Goal: Task Accomplishment & Management: Complete application form

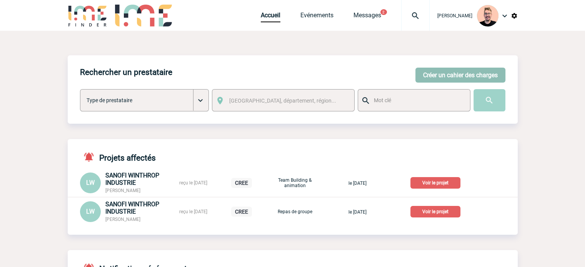
click at [419, 71] on button "Créer un cahier des charges" at bounding box center [460, 75] width 90 height 15
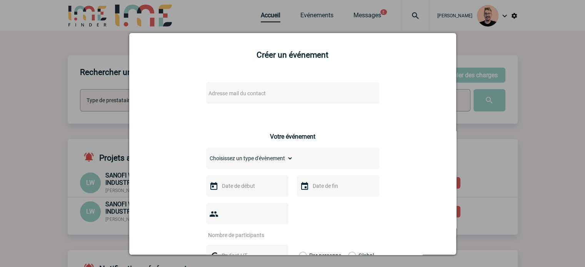
click at [234, 93] on span "Adresse mail du contact" at bounding box center [236, 93] width 57 height 6
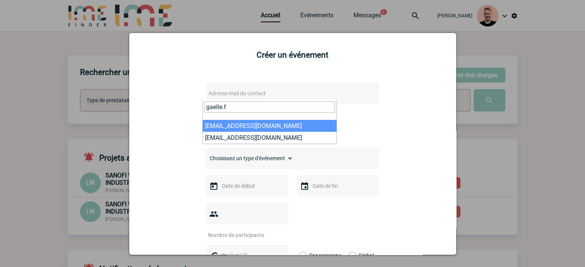
type input "gaelle.f"
select select "127105"
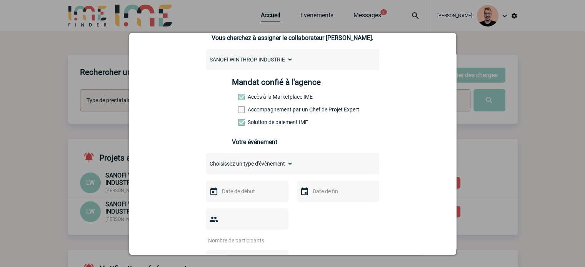
scroll to position [154, 0]
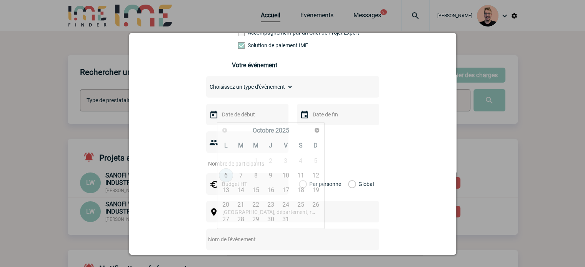
click at [236, 118] on input "text" at bounding box center [246, 115] width 53 height 10
click at [314, 130] on span "Suivant" at bounding box center [317, 130] width 6 height 6
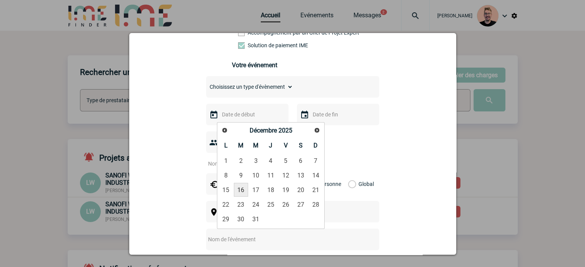
click at [243, 192] on link "16" at bounding box center [241, 190] width 14 height 14
type input "16-12-2025"
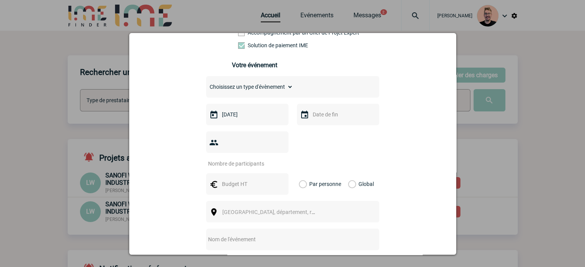
click at [324, 115] on input "text" at bounding box center [337, 115] width 53 height 10
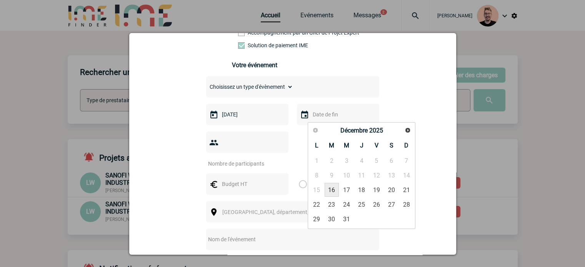
click at [335, 193] on link "16" at bounding box center [331, 190] width 14 height 14
type input "16-12-2025"
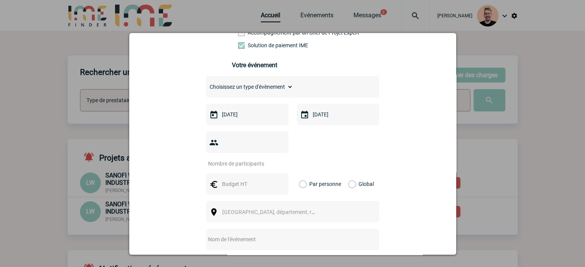
click at [238, 153] on div at bounding box center [247, 142] width 82 height 22
click at [237, 152] on div at bounding box center [247, 142] width 82 height 22
click at [237, 159] on input "number" at bounding box center [242, 164] width 72 height 10
type input "15"
click at [256, 178] on div at bounding box center [247, 184] width 82 height 22
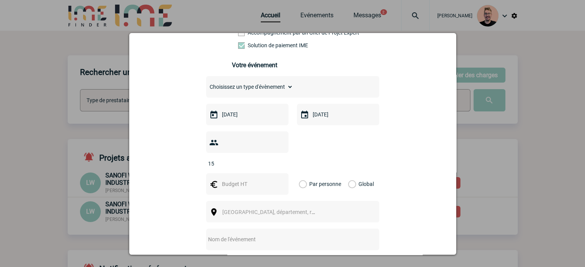
click at [246, 179] on input "text" at bounding box center [246, 184] width 53 height 10
type input "1100"
click at [349, 173] on label "Global" at bounding box center [350, 184] width 5 height 22
click at [0, 0] on input "Global" at bounding box center [0, 0] width 0 height 0
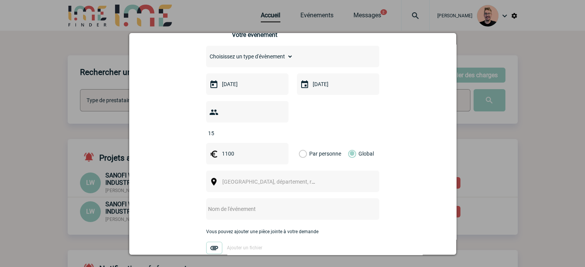
scroll to position [231, 0]
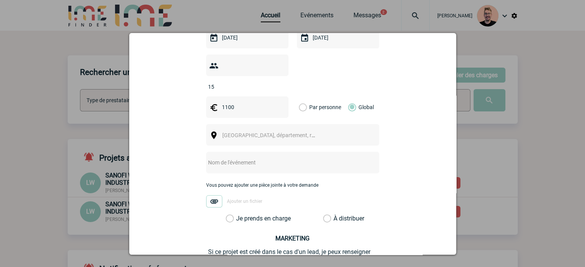
click at [241, 130] on span "Ville, département, région..." at bounding box center [272, 135] width 106 height 11
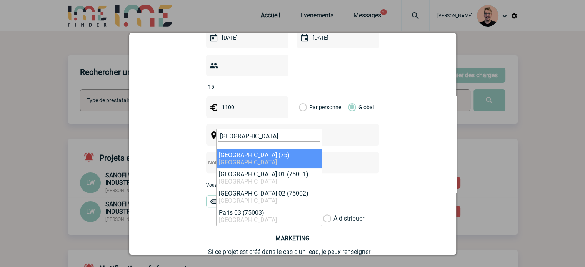
type input "Paris"
select select "3"
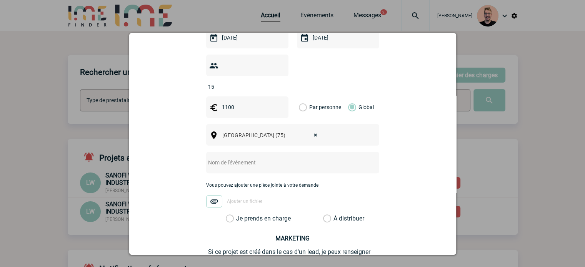
click at [225, 158] on input "text" at bounding box center [282, 163] width 153 height 10
paste input "restaurant proche du Palais des congrès de Paris"
click at [206, 158] on input "restaurant proche du Palais des congrès de Paris" at bounding box center [282, 163] width 153 height 10
type input "Restaurant proche du Palais des congrès de Paris"
click at [226, 215] on label "Je prends en charge" at bounding box center [232, 219] width 13 height 8
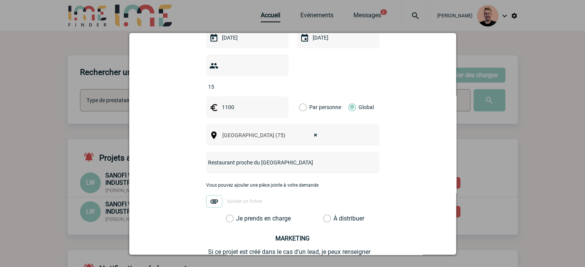
click at [0, 0] on input "Je prends en charge" at bounding box center [0, 0] width 0 height 0
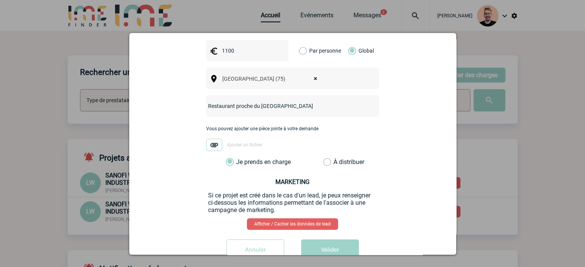
scroll to position [299, 0]
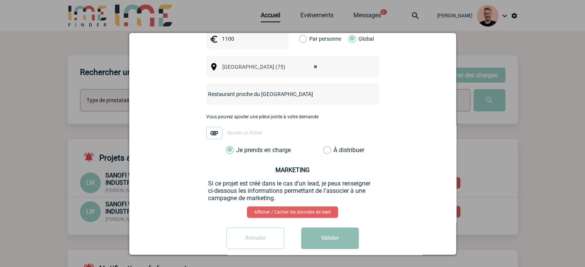
click at [329, 232] on button "Valider" at bounding box center [330, 239] width 58 height 22
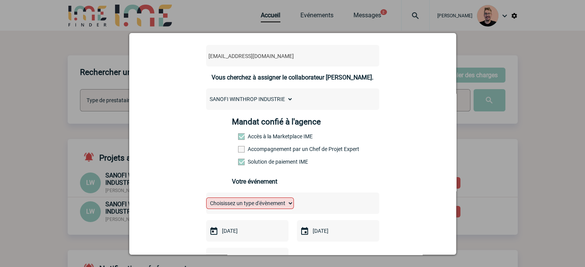
scroll to position [77, 0]
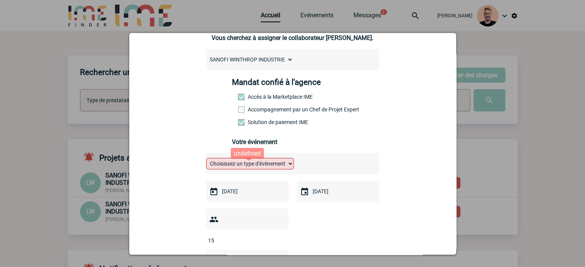
click at [254, 165] on select "Choisissez un type d'évènement Séminaire avec nuitée Séminaire sans nuitée Repa…" at bounding box center [250, 164] width 88 height 12
select select "3"
click at [206, 160] on select "Choisissez un type d'évènement Séminaire avec nuitée Séminaire sans nuitée Repa…" at bounding box center [250, 164] width 88 height 12
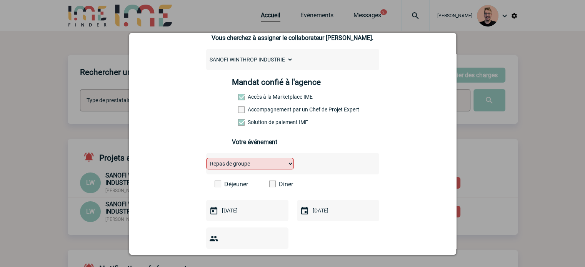
click at [271, 186] on span at bounding box center [272, 184] width 7 height 7
click at [0, 0] on input "Diner" at bounding box center [0, 0] width 0 height 0
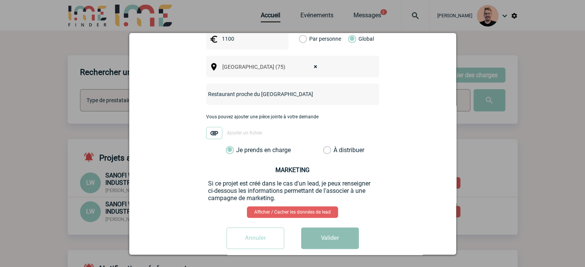
click at [313, 235] on button "Valider" at bounding box center [330, 239] width 58 height 22
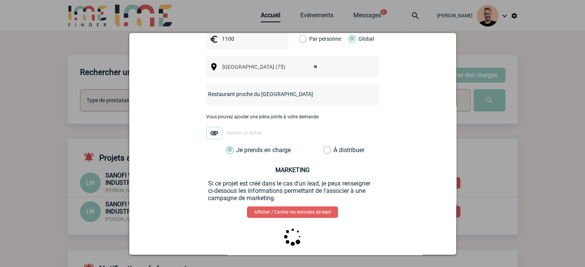
scroll to position [0, 0]
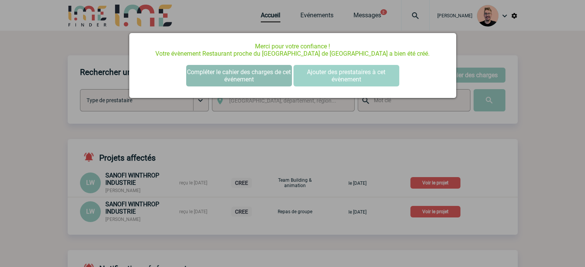
click at [214, 80] on button "Compléter le cahier des charges de cet événement" at bounding box center [239, 76] width 106 height 22
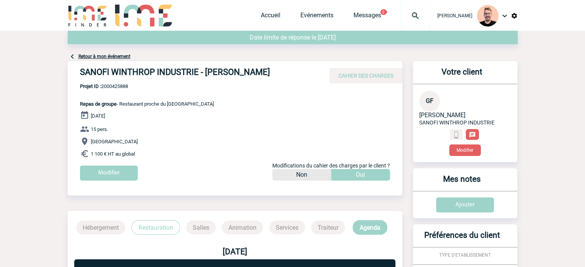
click at [261, 75] on h4 "SANOFI WINTHROP INDUSTRIE - [PERSON_NAME]" at bounding box center [195, 73] width 231 height 13
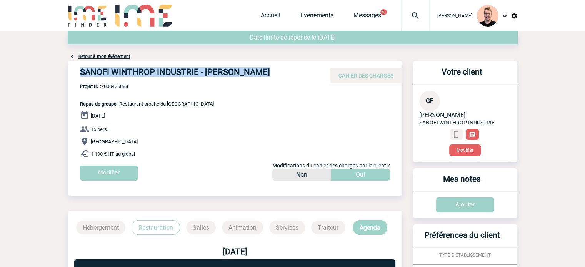
drag, startPoint x: 261, startPoint y: 75, endPoint x: 75, endPoint y: 66, distance: 186.3
click at [75, 66] on div "SANOFI WINTHROP INDUSTRIE - [PERSON_NAME] CAHIER DES CHARGES" at bounding box center [235, 72] width 334 height 22
copy h4 "SANOFI WINTHROP INDUSTRIE - [PERSON_NAME]"
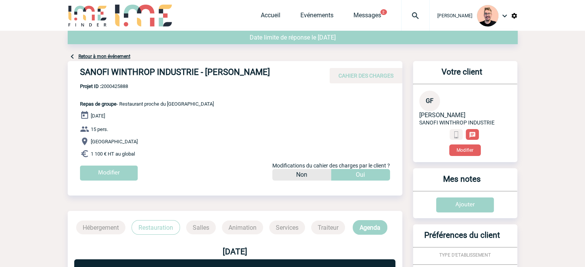
click at [109, 84] on span "Projet ID : 2000425888" at bounding box center [147, 86] width 134 height 6
copy span "2000425888"
click at [301, 18] on link "Evénements" at bounding box center [316, 17] width 33 height 11
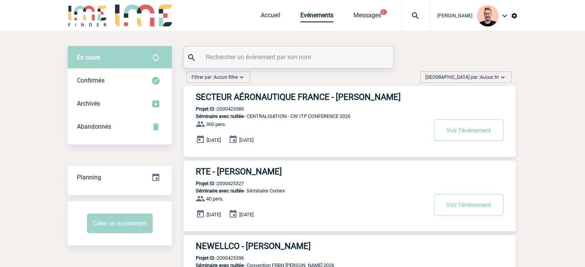
click at [483, 80] on span "Aucun tri" at bounding box center [489, 77] width 19 height 5
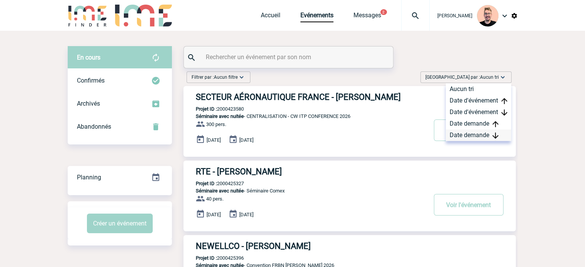
click at [489, 137] on div "Date demande" at bounding box center [478, 136] width 65 height 12
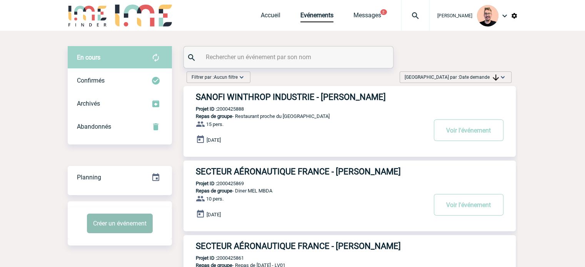
click at [131, 226] on button "Créer un événement" at bounding box center [120, 224] width 66 height 20
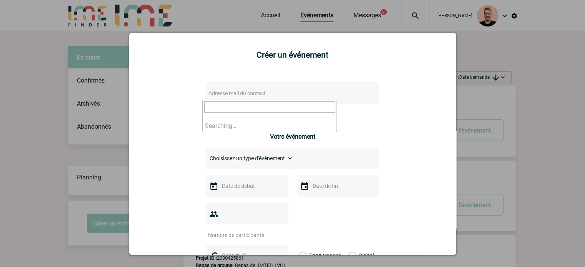
click at [241, 96] on span "Adresse mail du contact" at bounding box center [236, 93] width 57 height 6
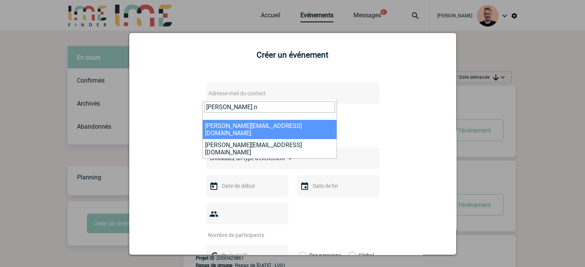
type input "audrey.n"
select select "126878"
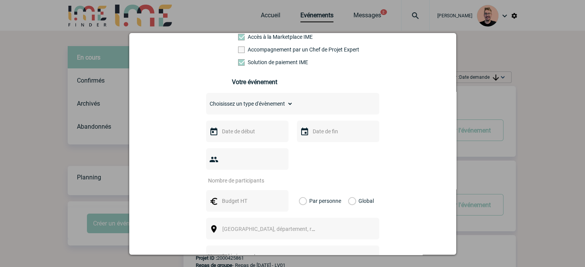
scroll to position [154, 0]
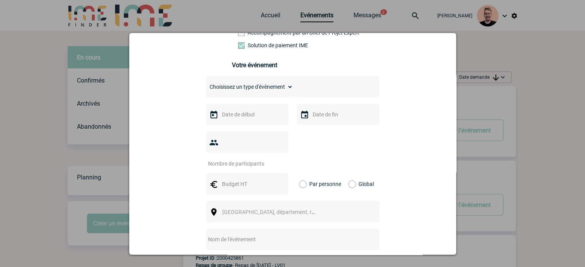
click at [263, 117] on input "text" at bounding box center [246, 115] width 53 height 10
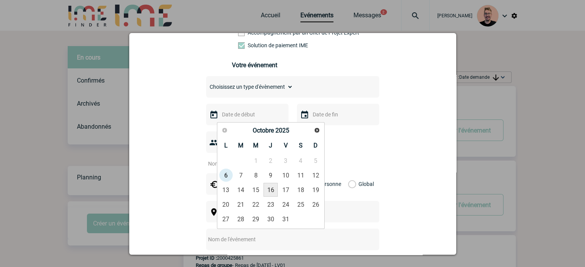
click at [274, 187] on link "16" at bounding box center [270, 190] width 14 height 14
type input "16-10-2025"
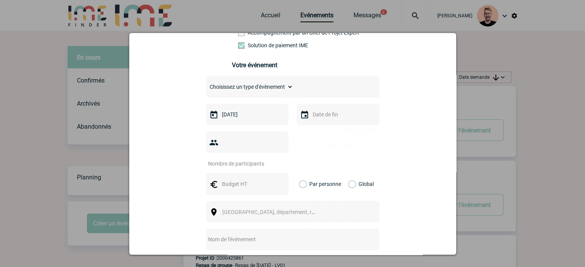
drag, startPoint x: 321, startPoint y: 117, endPoint x: 319, endPoint y: 141, distance: 23.9
click at [321, 117] on input "text" at bounding box center [337, 115] width 53 height 10
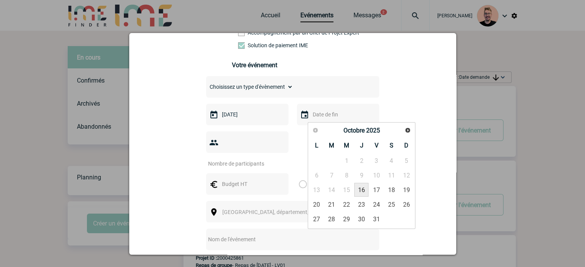
click at [361, 189] on link "16" at bounding box center [361, 190] width 14 height 14
type input "16-10-2025"
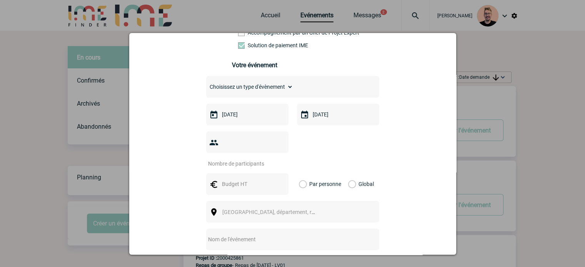
click at [236, 159] on input "number" at bounding box center [242, 164] width 72 height 10
type input "4"
type input "70"
click at [234, 179] on input "text" at bounding box center [246, 184] width 53 height 10
type input "8500"
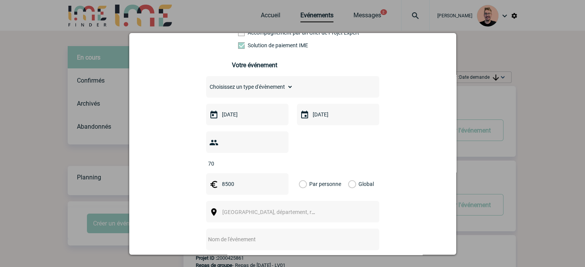
click at [352, 173] on div "Global" at bounding box center [360, 184] width 26 height 22
click at [350, 173] on label "Global" at bounding box center [350, 184] width 5 height 22
click at [0, 0] on input "Global" at bounding box center [0, 0] width 0 height 0
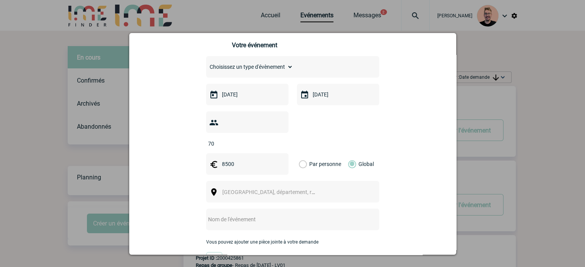
scroll to position [192, 0]
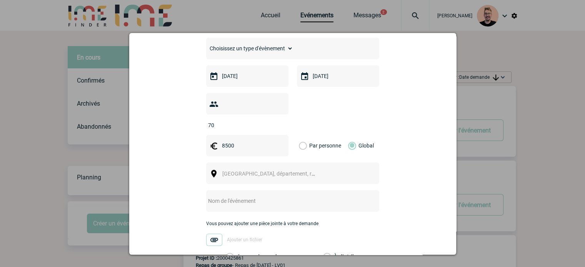
click at [231, 171] on span "Ville, département, région..." at bounding box center [275, 174] width 107 height 6
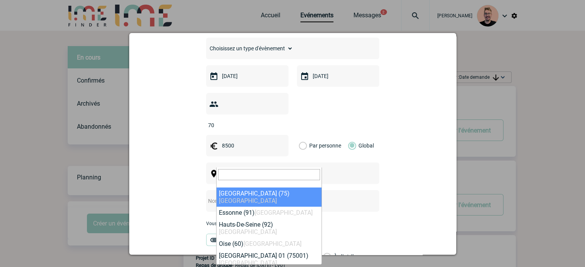
click at [228, 173] on input "search" at bounding box center [269, 174] width 102 height 11
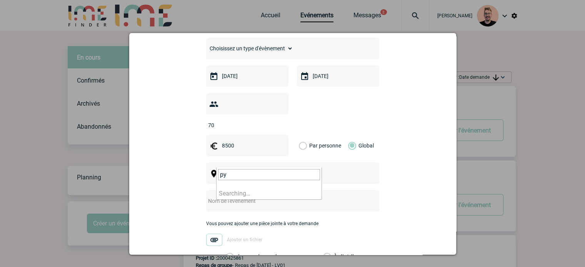
type input "p"
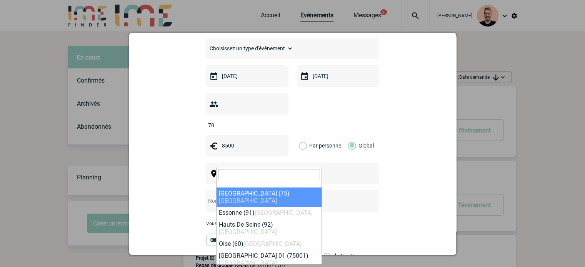
click at [272, 173] on input "search" at bounding box center [269, 174] width 102 height 11
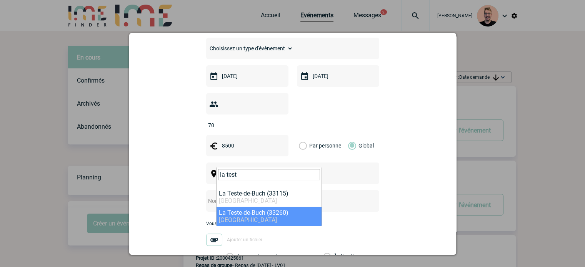
type input "la test"
select select "24889"
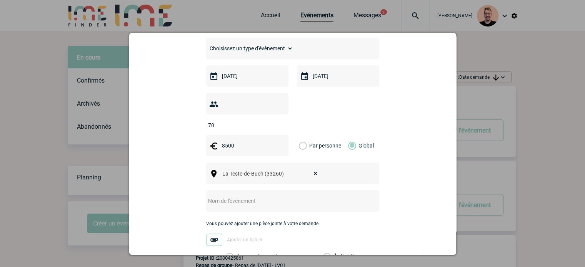
click at [257, 196] on input "text" at bounding box center [282, 201] width 153 height 10
paste input "Cocktail F1"
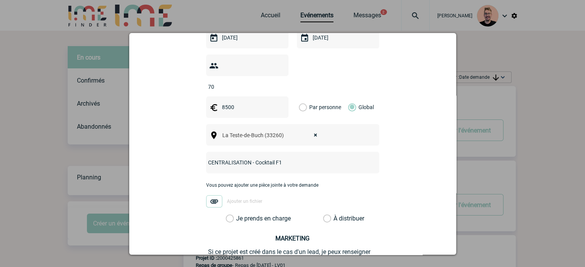
type input "CENTRALISATION - Cocktail F1"
click at [239, 215] on label "Je prends en charge" at bounding box center [232, 219] width 13 height 8
click at [0, 0] on input "Je prends en charge" at bounding box center [0, 0] width 0 height 0
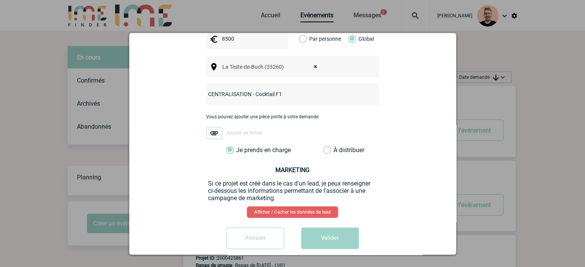
scroll to position [145, 0]
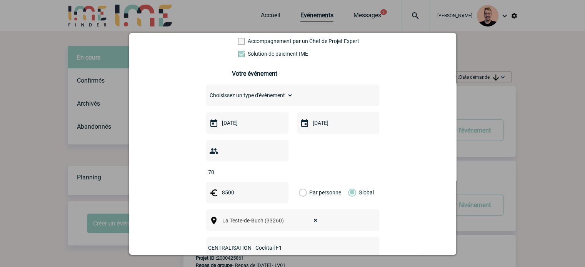
click at [250, 98] on select "Choisissez un type d'évènement Séminaire avec nuitée Séminaire sans nuitée Repa…" at bounding box center [249, 95] width 87 height 11
select select "3"
click at [206, 92] on select "Choisissez un type d'évènement Séminaire avec nuitée Séminaire sans nuitée Repa…" at bounding box center [249, 95] width 87 height 11
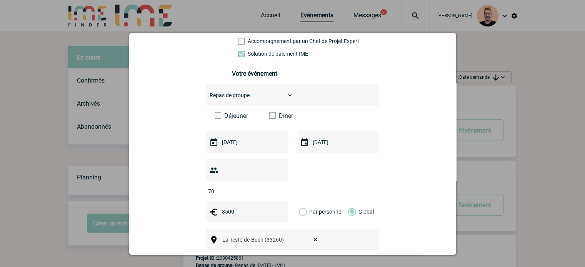
click at [274, 116] on label "Diner" at bounding box center [291, 115] width 44 height 7
click at [0, 0] on input "Diner" at bounding box center [0, 0] width 0 height 0
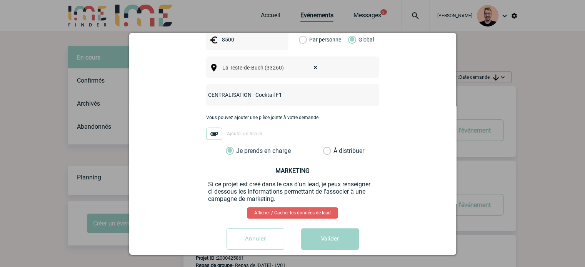
scroll to position [318, 0]
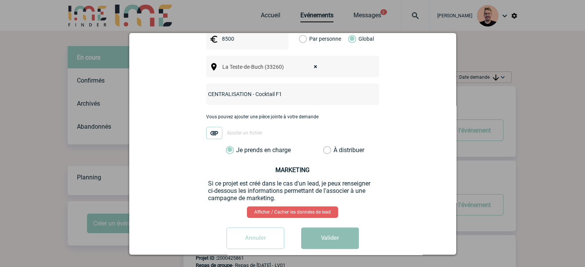
click at [312, 228] on button "Valider" at bounding box center [330, 239] width 58 height 22
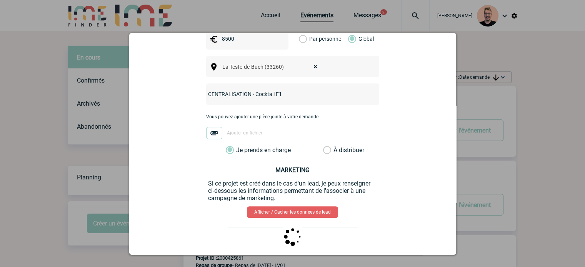
scroll to position [0, 0]
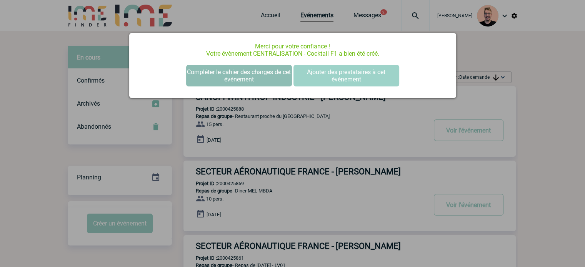
click at [249, 80] on button "Compléter le cahier des charges de cet événement" at bounding box center [239, 76] width 106 height 22
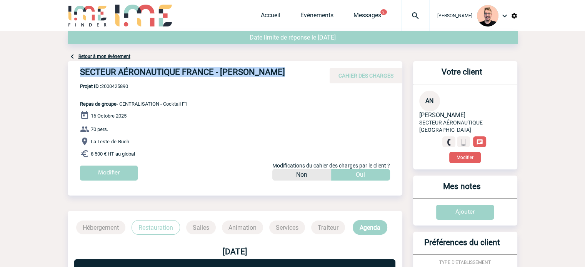
drag, startPoint x: 278, startPoint y: 71, endPoint x: 80, endPoint y: 70, distance: 197.6
click at [80, 70] on h4 "SECTEUR AÉRONAUTIQUE FRANCE - Audrey NAVEAU" at bounding box center [195, 73] width 231 height 13
copy h4 "SECTEUR AÉRONAUTIQUE FRANCE - Audrey NAVEAU"
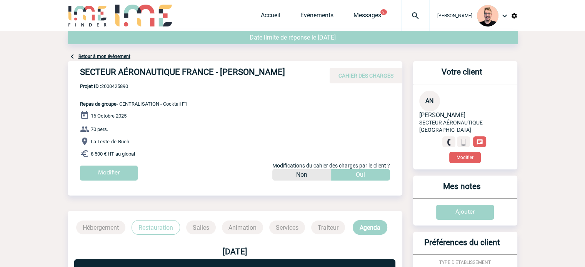
click at [112, 85] on span "Projet ID : 2000425890" at bounding box center [133, 86] width 107 height 6
copy span "2000425890"
click at [114, 90] on p "Projet ID : 2000425890 Repas de groupe - CENTRALISATION - Cocktail F1" at bounding box center [128, 94] width 120 height 23
click at [115, 86] on span "Projet ID : 2000425890" at bounding box center [133, 86] width 107 height 6
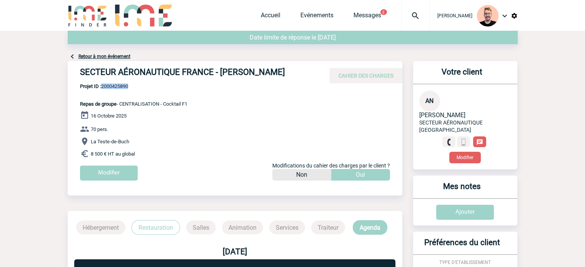
click at [115, 86] on span "Projet ID : 2000425890" at bounding box center [133, 86] width 107 height 6
copy span "2000425890"
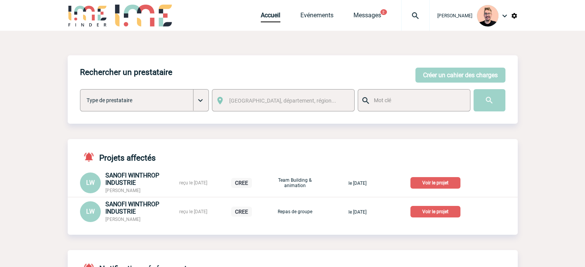
drag, startPoint x: 433, startPoint y: 73, endPoint x: 408, endPoint y: 80, distance: 26.2
click at [433, 73] on button "Créer un cahier des charges" at bounding box center [460, 75] width 90 height 15
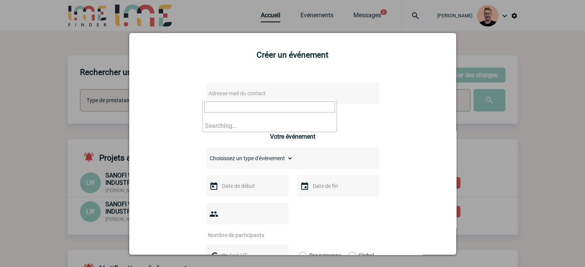
click at [223, 95] on span "Adresse mail du contact" at bounding box center [236, 93] width 57 height 6
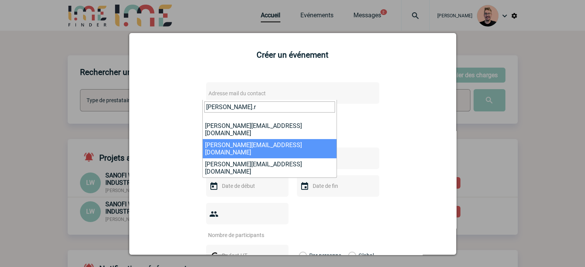
type input "jennifer.r"
select select "126889"
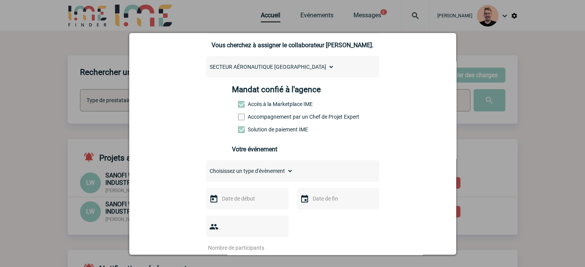
scroll to position [77, 0]
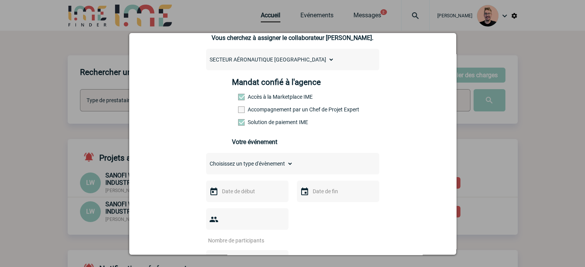
click at [264, 169] on select "Choisissez un type d'évènement Séminaire avec nuitée Séminaire sans nuitée Repa…" at bounding box center [249, 163] width 87 height 11
select select "3"
click at [206, 161] on select "Choisissez un type d'évènement Séminaire avec nuitée Séminaire sans nuitée Repa…" at bounding box center [249, 163] width 87 height 11
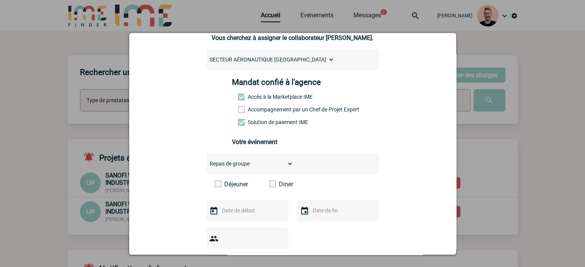
click at [223, 188] on label "Déjeuner" at bounding box center [237, 184] width 44 height 7
click at [0, 0] on input "Déjeuner" at bounding box center [0, 0] width 0 height 0
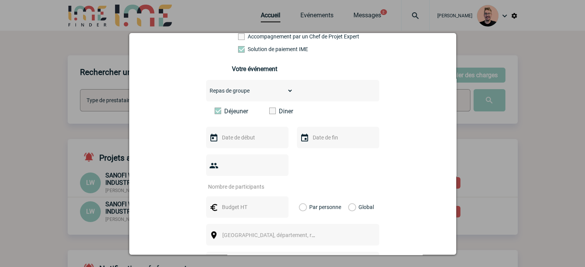
scroll to position [154, 0]
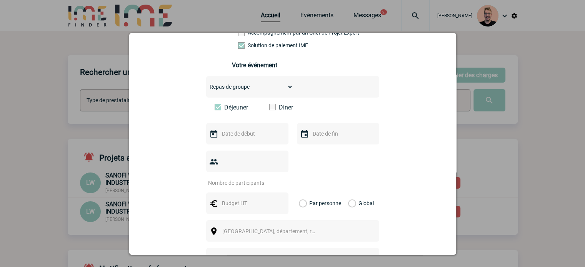
click at [240, 130] on div at bounding box center [247, 134] width 82 height 22
click at [238, 133] on input "text" at bounding box center [246, 134] width 53 height 10
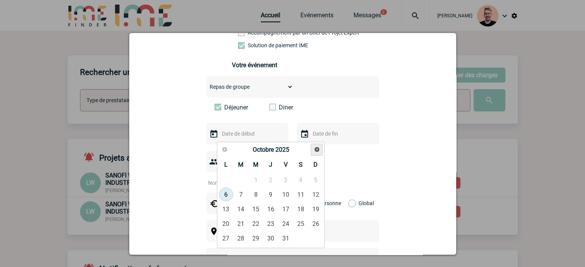
click at [318, 150] on span "Suivant" at bounding box center [317, 149] width 6 height 6
click at [257, 208] on link "17" at bounding box center [256, 209] width 14 height 14
type input "17-12-2025"
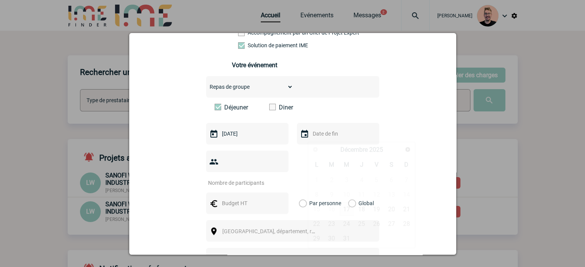
click at [313, 133] on input "text" at bounding box center [337, 134] width 53 height 10
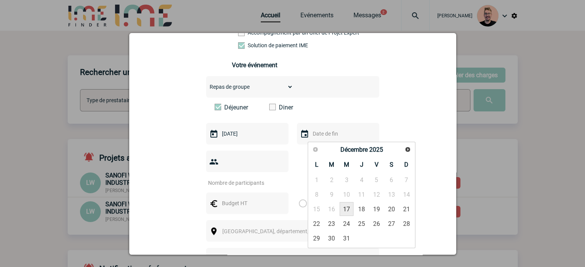
click at [347, 210] on link "17" at bounding box center [346, 209] width 14 height 14
type input "17-12-2025"
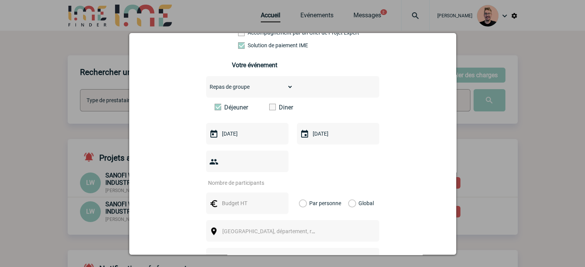
drag, startPoint x: 232, startPoint y: 165, endPoint x: 527, endPoint y: 166, distance: 294.9
click at [232, 178] on input "number" at bounding box center [242, 183] width 72 height 10
type input "20"
click at [235, 203] on div "Choisissez un type d'évènement Séminaire avec nuitée Séminaire sans nuitée Repa…" at bounding box center [292, 197] width 173 height 243
click at [230, 198] on input "text" at bounding box center [246, 203] width 53 height 10
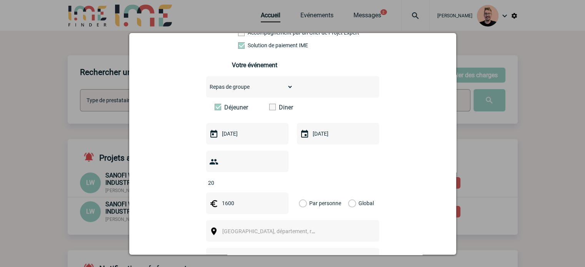
type input "1600"
click at [348, 193] on label "Global" at bounding box center [350, 204] width 5 height 22
click at [0, 0] on input "Global" at bounding box center [0, 0] width 0 height 0
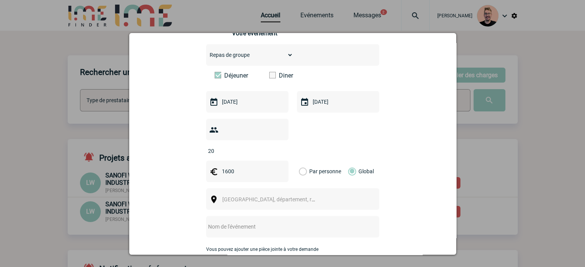
scroll to position [231, 0]
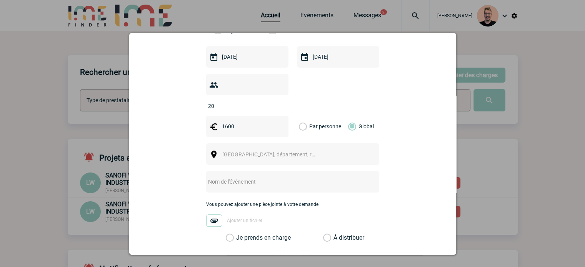
click at [257, 151] on span "Ville, département, région..." at bounding box center [275, 154] width 107 height 6
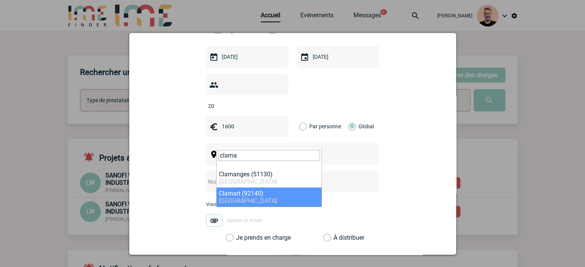
type input "clama"
select select "35"
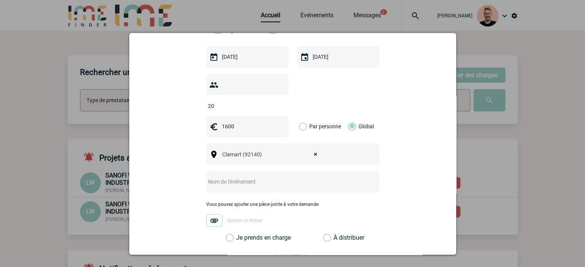
click at [249, 177] on input "text" at bounding box center [282, 182] width 153 height 10
type input "Déjeuner Noël SLI"
click at [239, 234] on label "Je prends en charge" at bounding box center [232, 238] width 13 height 8
click at [0, 0] on input "Je prends en charge" at bounding box center [0, 0] width 0 height 0
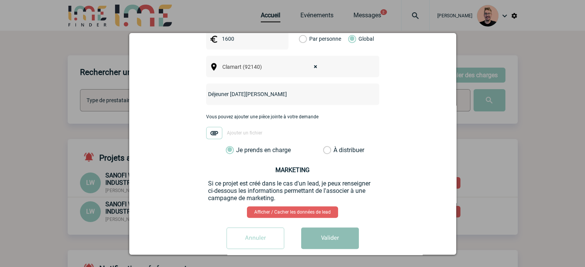
click at [331, 235] on button "Valider" at bounding box center [330, 239] width 58 height 22
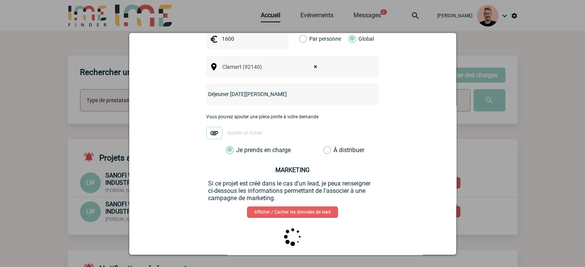
scroll to position [0, 0]
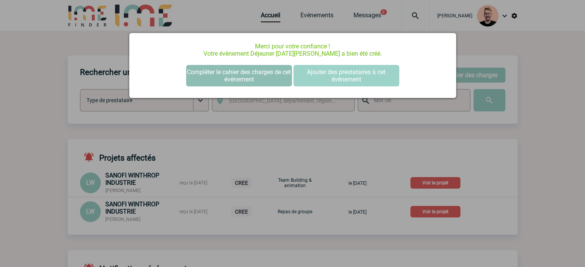
click at [237, 71] on button "Compléter le cahier des charges de cet événement" at bounding box center [239, 76] width 106 height 22
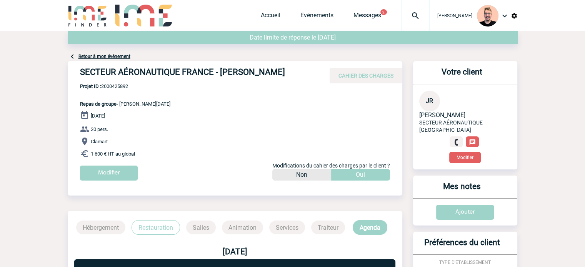
click at [290, 72] on h4 "SECTEUR AÉRONAUTIQUE FRANCE - [PERSON_NAME]" at bounding box center [195, 73] width 231 height 13
drag, startPoint x: 291, startPoint y: 75, endPoint x: 137, endPoint y: 66, distance: 153.7
click at [137, 66] on div "SECTEUR AÉRONAUTIQUE FRANCE - [PERSON_NAME] CAHIER DES CHARGES" at bounding box center [235, 72] width 334 height 22
drag, startPoint x: 292, startPoint y: 71, endPoint x: 77, endPoint y: 69, distance: 215.7
click at [77, 69] on div "SECTEUR AÉRONAUTIQUE FRANCE - [PERSON_NAME] CAHIER DES CHARGES" at bounding box center [235, 72] width 334 height 22
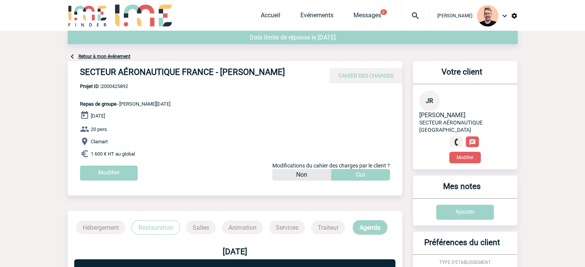
copy h4 "SECTEUR AÉRONAUTIQUE FRANCE - [PERSON_NAME]"
click at [121, 86] on span "Projet ID : 2000425892" at bounding box center [125, 86] width 90 height 6
copy span "2000425892"
click at [128, 97] on p "Projet ID : 2000425892 Repas de groupe - Déjeuner [DATE][PERSON_NAME]" at bounding box center [119, 94] width 103 height 23
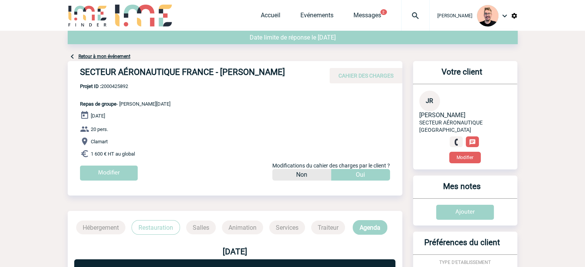
click at [121, 90] on p "Projet ID : 2000425892 Repas de groupe - Déjeuner [DATE][PERSON_NAME]" at bounding box center [119, 94] width 103 height 23
click at [117, 85] on span "Projet ID : 2000425892" at bounding box center [125, 86] width 90 height 6
copy span "2000425892"
drag, startPoint x: 111, startPoint y: 93, endPoint x: 112, endPoint y: 89, distance: 4.8
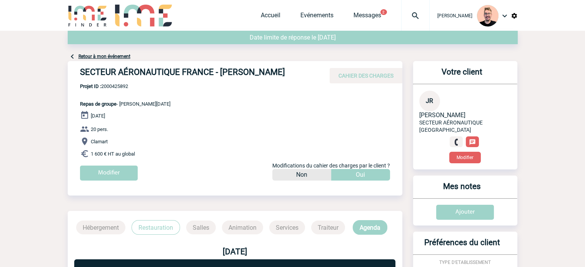
click at [111, 93] on p "Projet ID : 2000425892 Repas de groupe - Déjeuner [DATE][PERSON_NAME]" at bounding box center [119, 94] width 103 height 23
click at [111, 84] on span "Projet ID : 2000425892" at bounding box center [125, 86] width 90 height 6
copy span "2000425892"
